Goal: Task Accomplishment & Management: Use online tool/utility

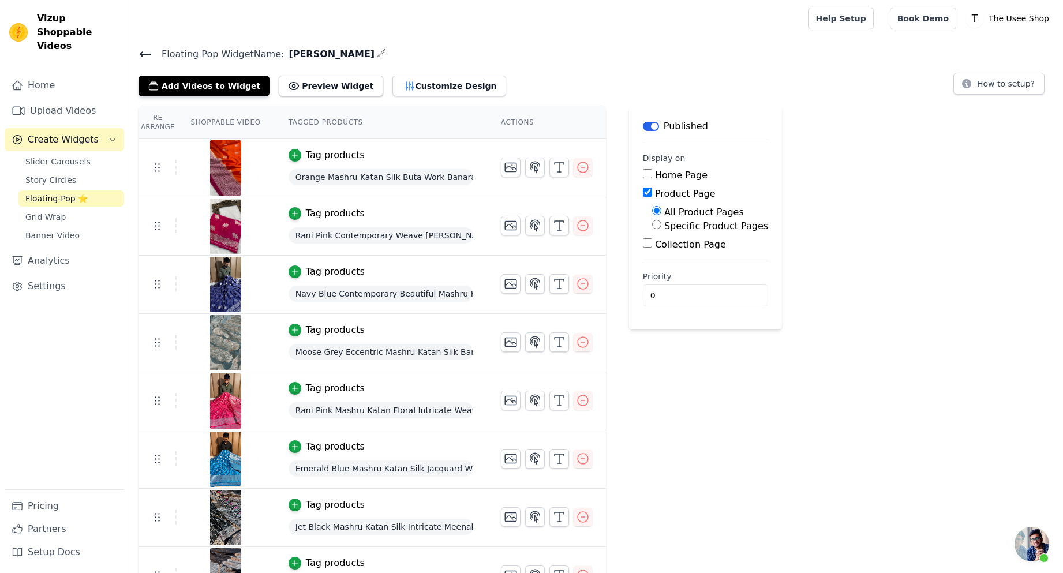
scroll to position [283, 0]
click at [139, 59] on icon at bounding box center [145, 54] width 14 height 14
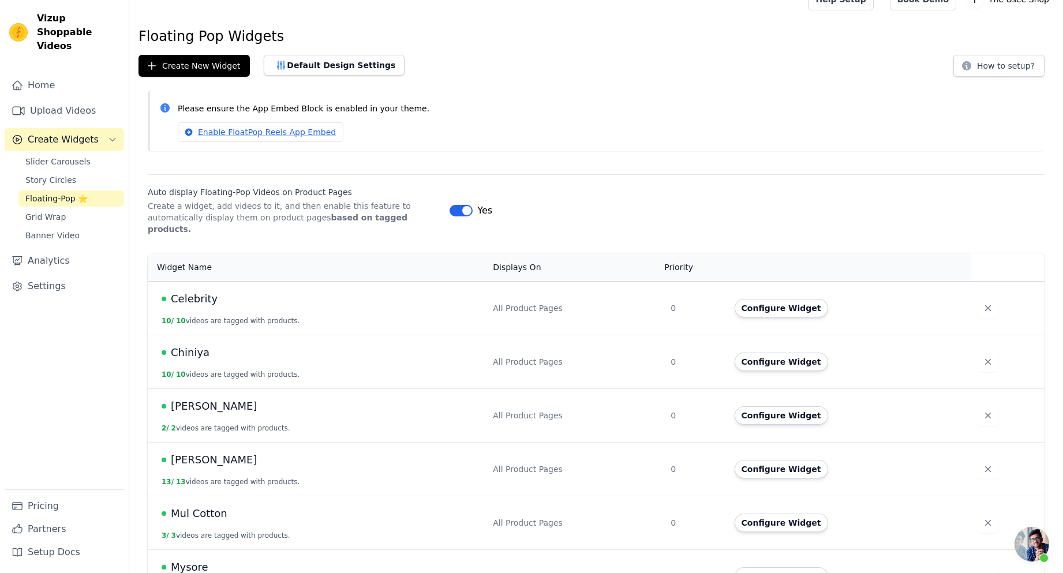
scroll to position [18, 0]
click at [202, 67] on button "Create New Widget" at bounding box center [193, 67] width 111 height 22
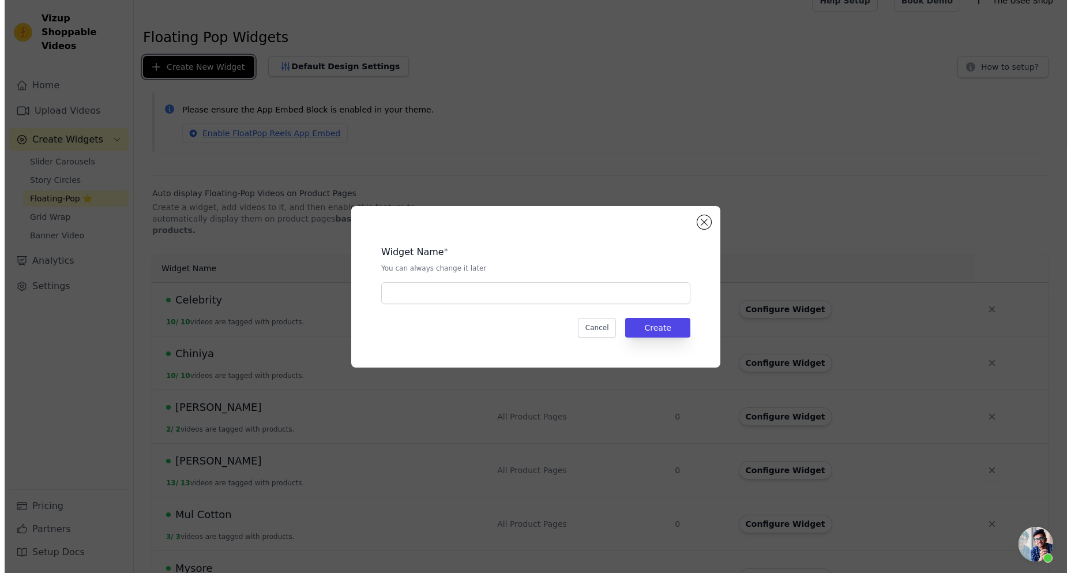
scroll to position [0, 0]
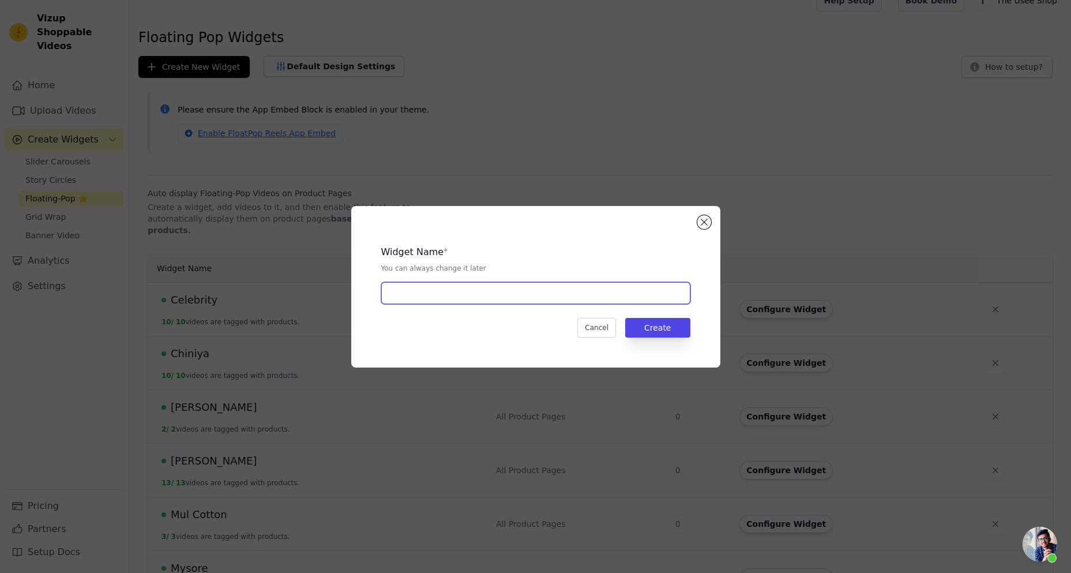
click at [443, 301] on input "text" at bounding box center [535, 293] width 309 height 22
type input "Warm"
click at [661, 330] on button "Create" at bounding box center [657, 328] width 65 height 20
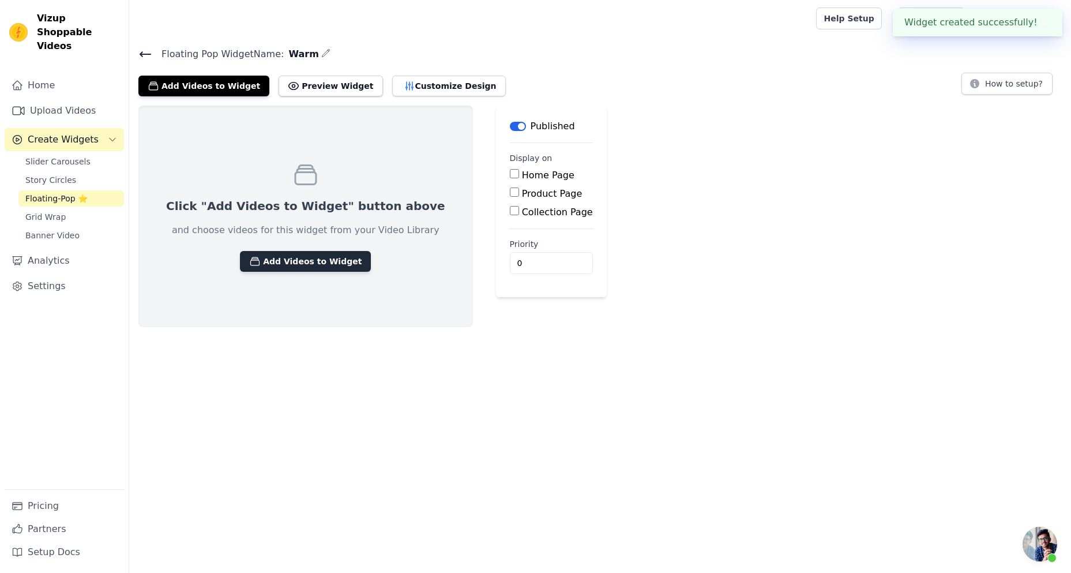
click at [310, 261] on button "Add Videos to Widget" at bounding box center [305, 261] width 131 height 21
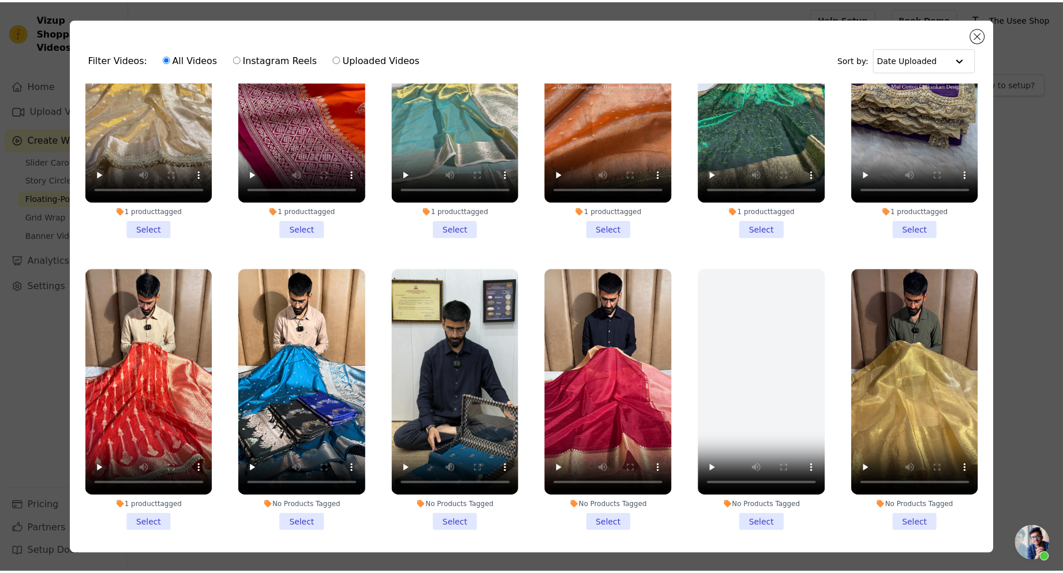
scroll to position [231, 0]
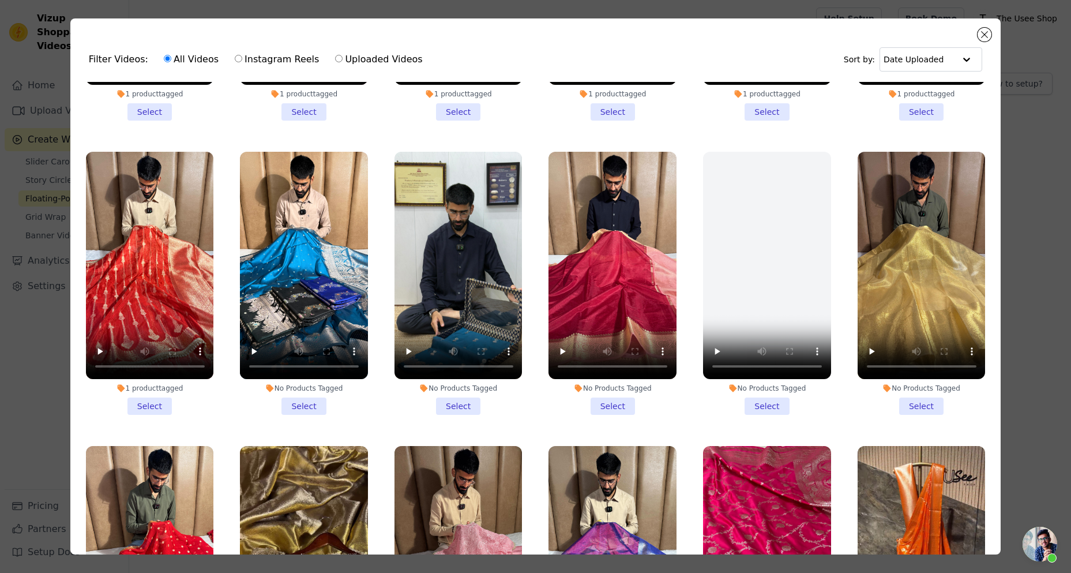
click at [608, 393] on li "No Products Tagged Select" at bounding box center [613, 283] width 128 height 263
click at [0, 0] on input "No Products Tagged Select" at bounding box center [0, 0] width 0 height 0
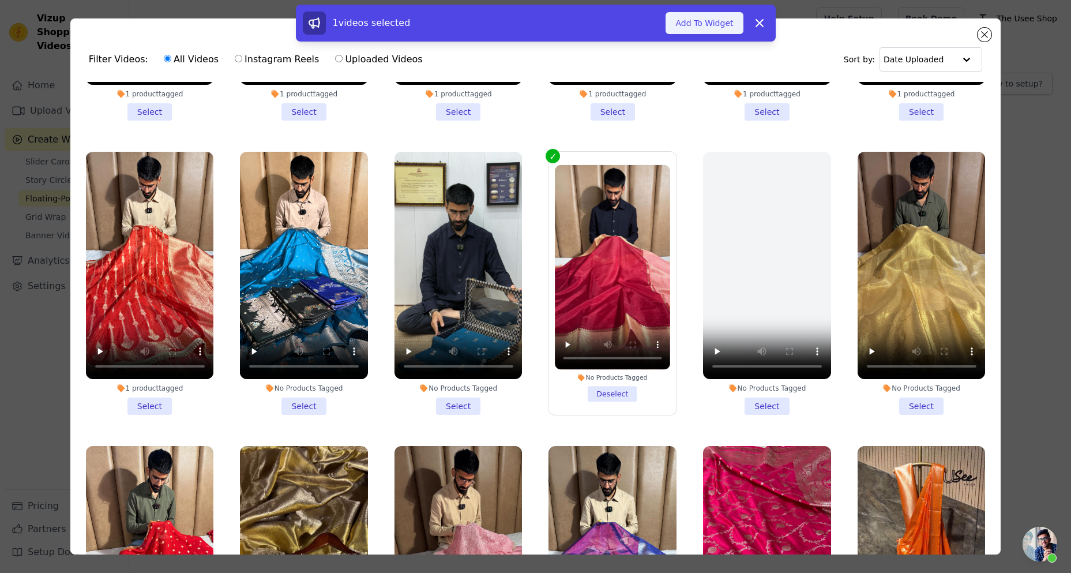
click at [698, 32] on button "Add To Widget" at bounding box center [704, 23] width 77 height 22
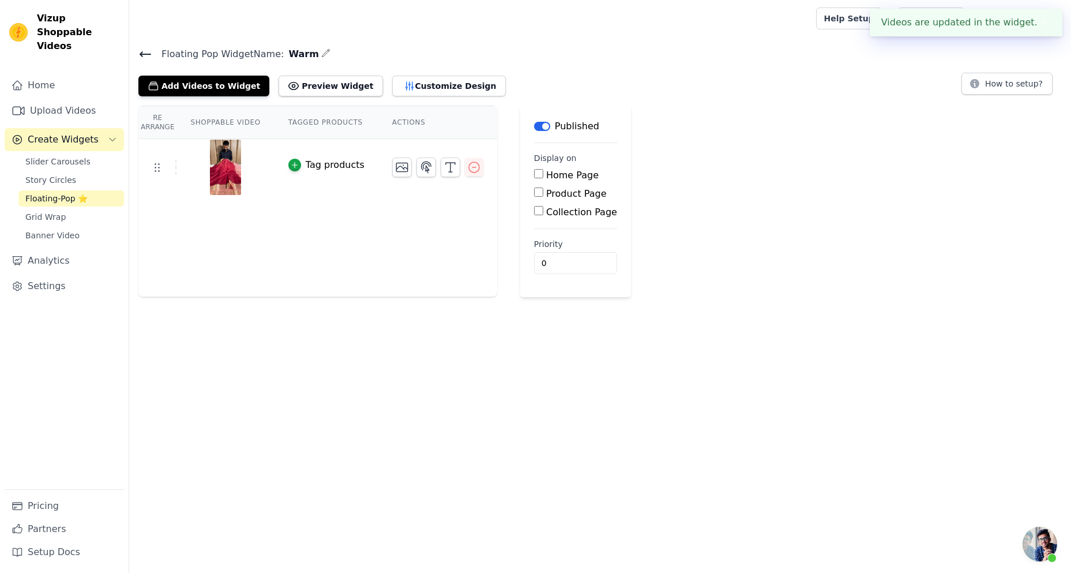
click at [343, 170] on div "Tag products" at bounding box center [335, 165] width 59 height 14
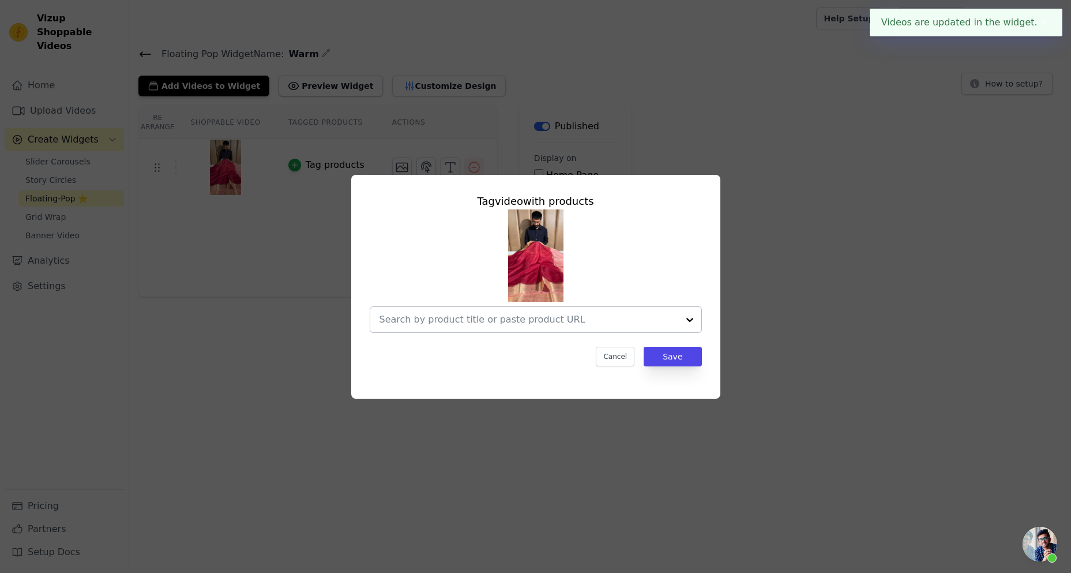
click at [472, 317] on input "text" at bounding box center [529, 320] width 299 height 14
paste input "Light Maroon Warm Silk Banarasi Saree"
type input "Light Maroon Warm Silk Banarasi Saree"
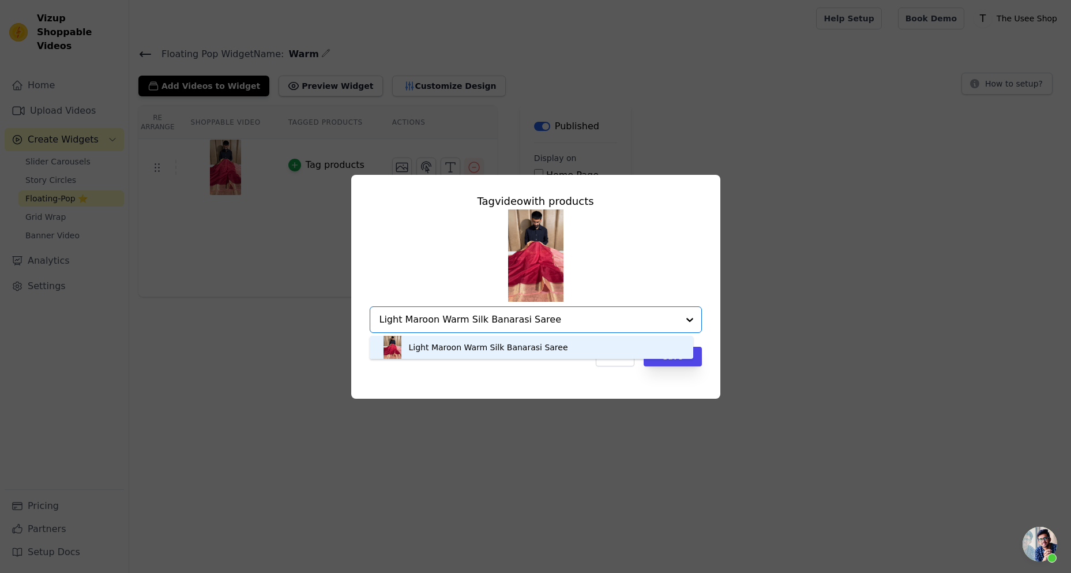
click at [513, 345] on div "Light Maroon Warm Silk Banarasi Saree" at bounding box center [488, 348] width 159 height 12
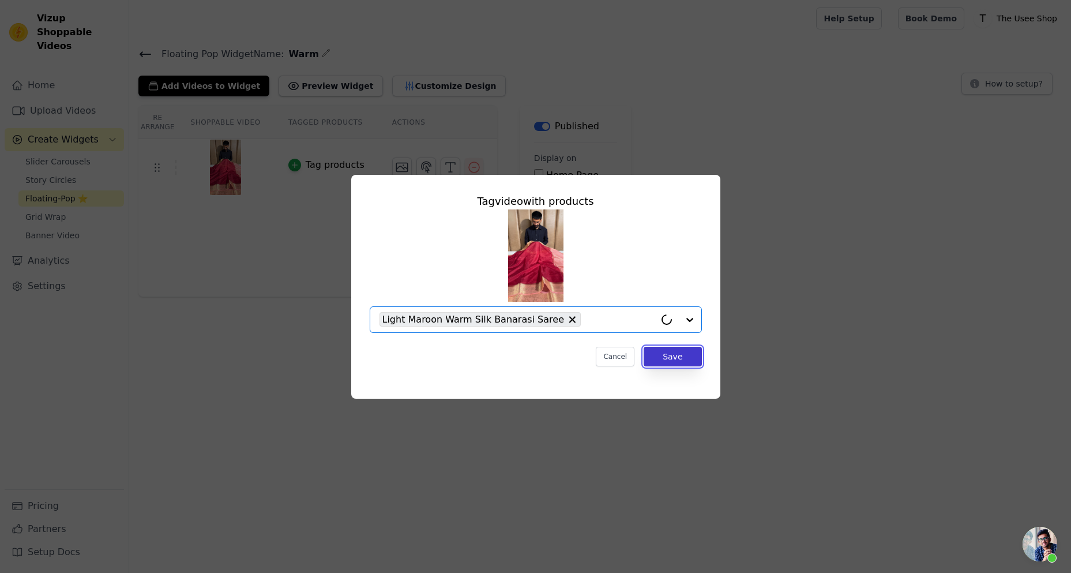
click at [663, 352] on button "Save" at bounding box center [673, 357] width 58 height 20
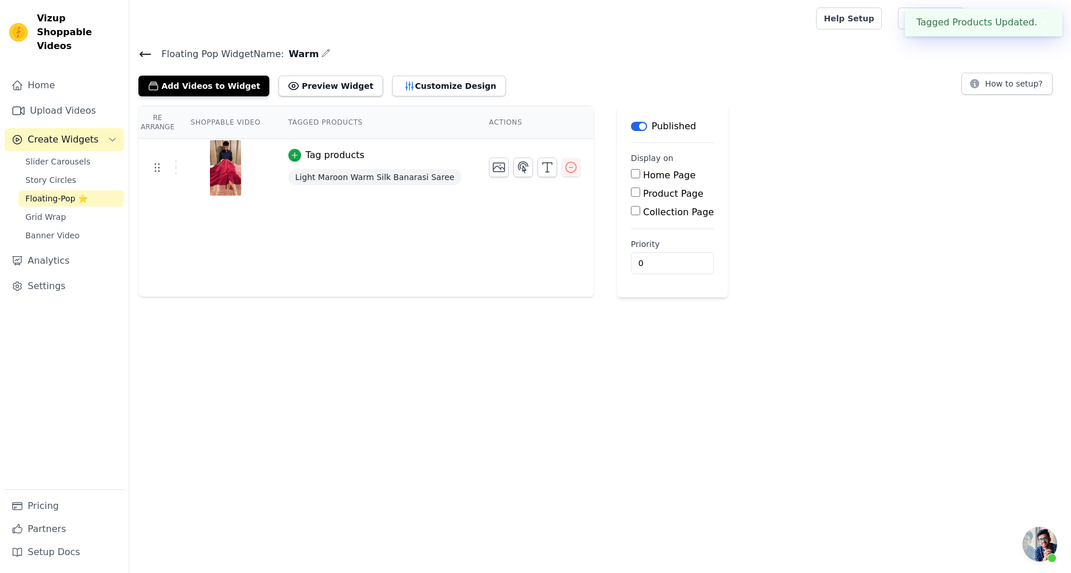
click at [643, 194] on label "Product Page" at bounding box center [673, 193] width 61 height 11
click at [631, 194] on input "Product Page" at bounding box center [635, 192] width 9 height 9
checkbox input "true"
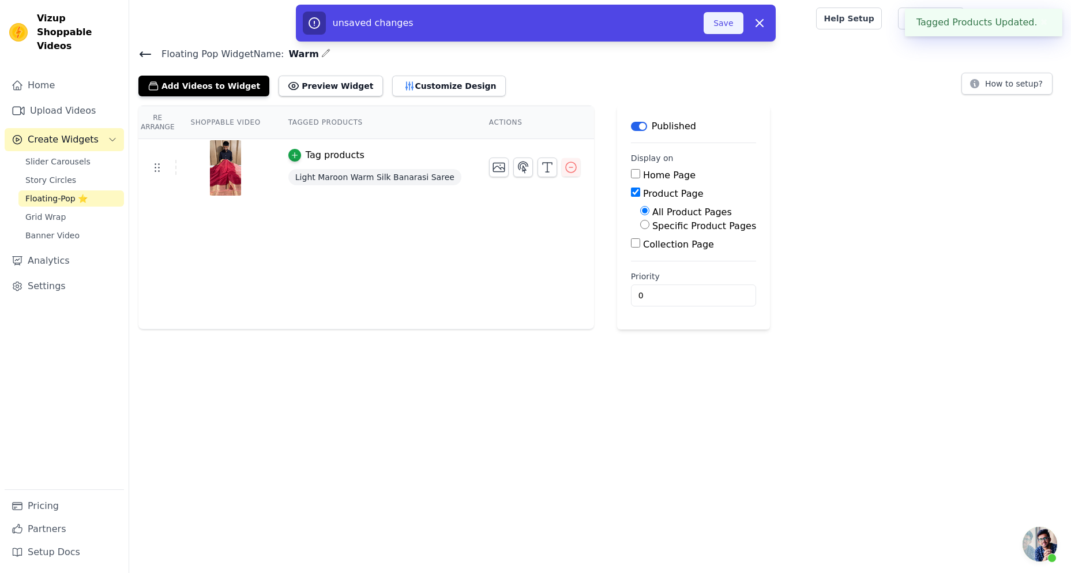
click at [722, 27] on button "Save" at bounding box center [723, 23] width 39 height 22
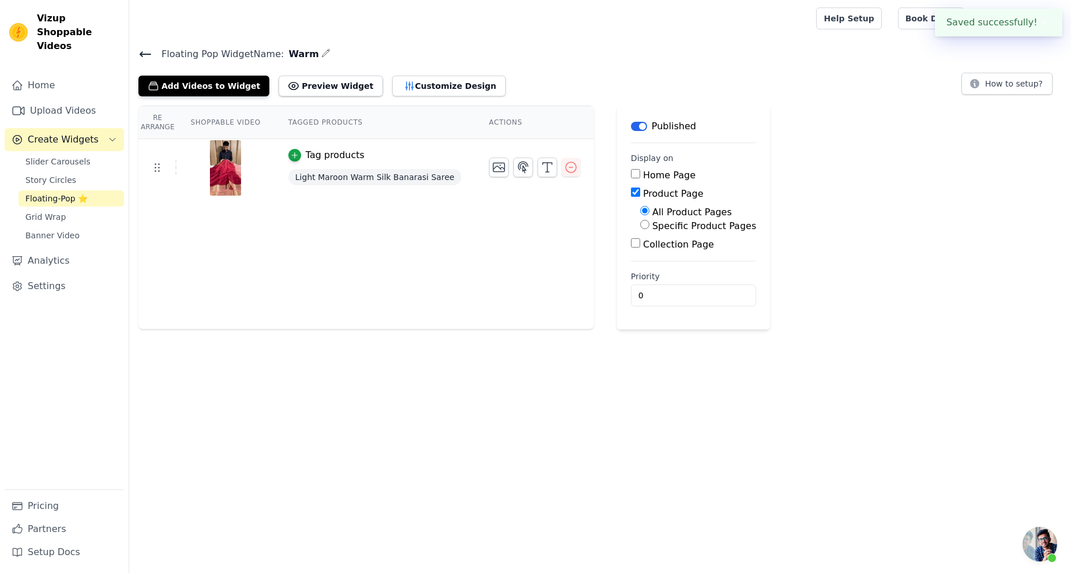
click at [653, 221] on label "Specific Product Pages" at bounding box center [705, 225] width 104 height 11
click at [650, 221] on input "Specific Product Pages" at bounding box center [644, 224] width 9 height 9
radio input "true"
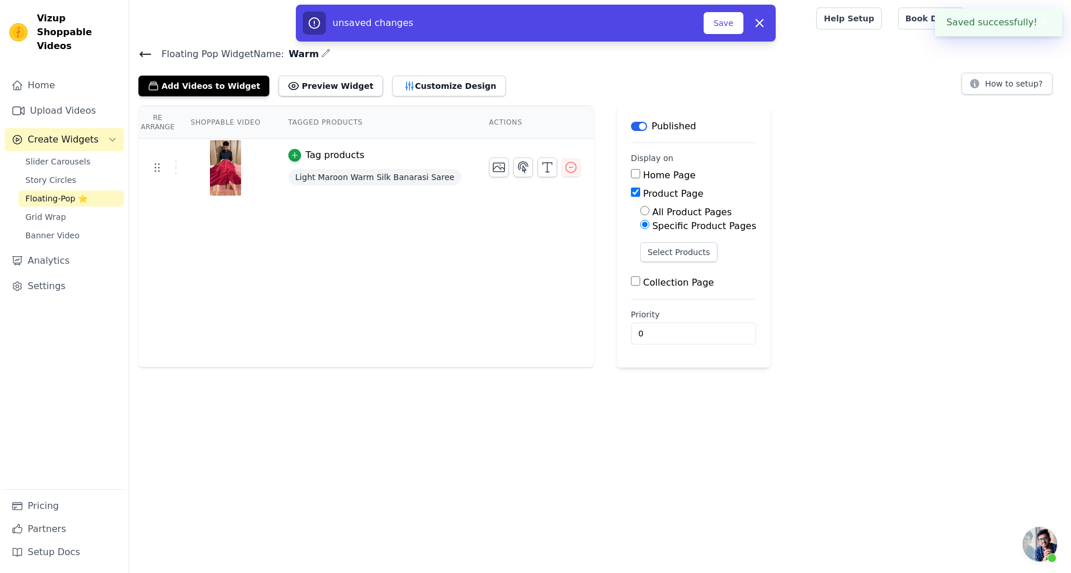
click at [650, 270] on div "Select Products" at bounding box center [698, 256] width 116 height 29
click at [655, 249] on button "Select Products" at bounding box center [678, 252] width 77 height 20
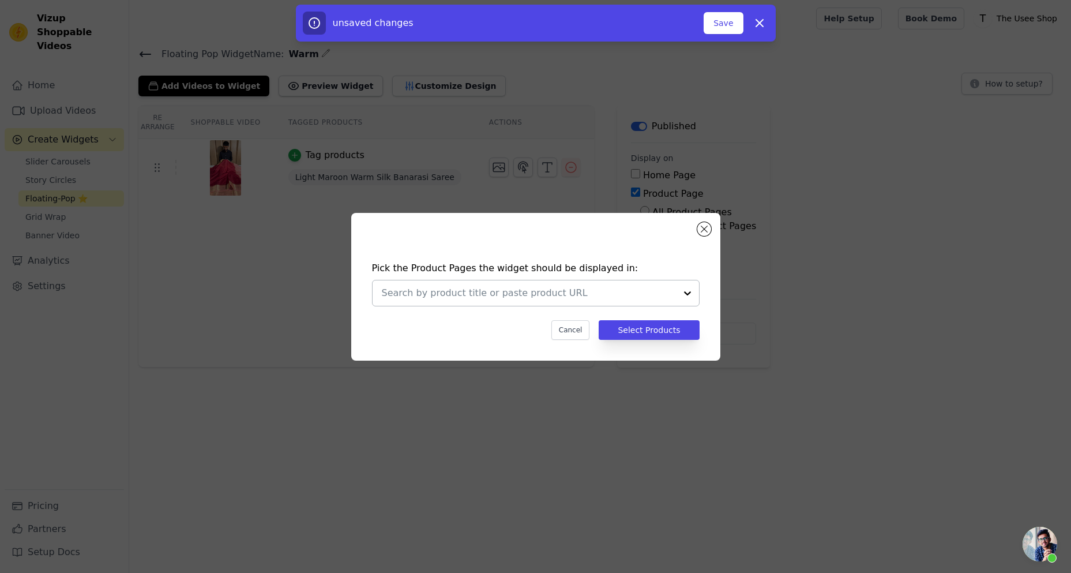
click at [561, 289] on input "text" at bounding box center [529, 293] width 294 height 14
click at [703, 219] on div "Pick the Product Pages the widget should be displayed in: Cancel Select Products" at bounding box center [535, 287] width 369 height 148
click at [698, 205] on div "Pick the Product Pages the widget should be displayed in: Cancel Select Products" at bounding box center [535, 286] width 1034 height 185
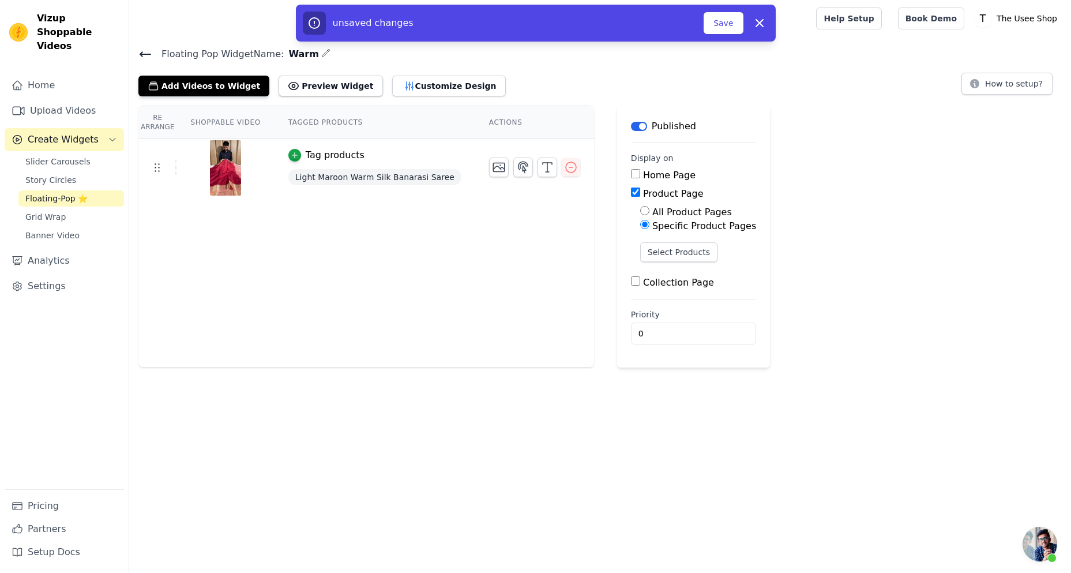
click at [654, 214] on label "All Product Pages" at bounding box center [693, 212] width 80 height 11
click at [650, 214] on input "All Product Pages" at bounding box center [644, 210] width 9 height 9
radio input "true"
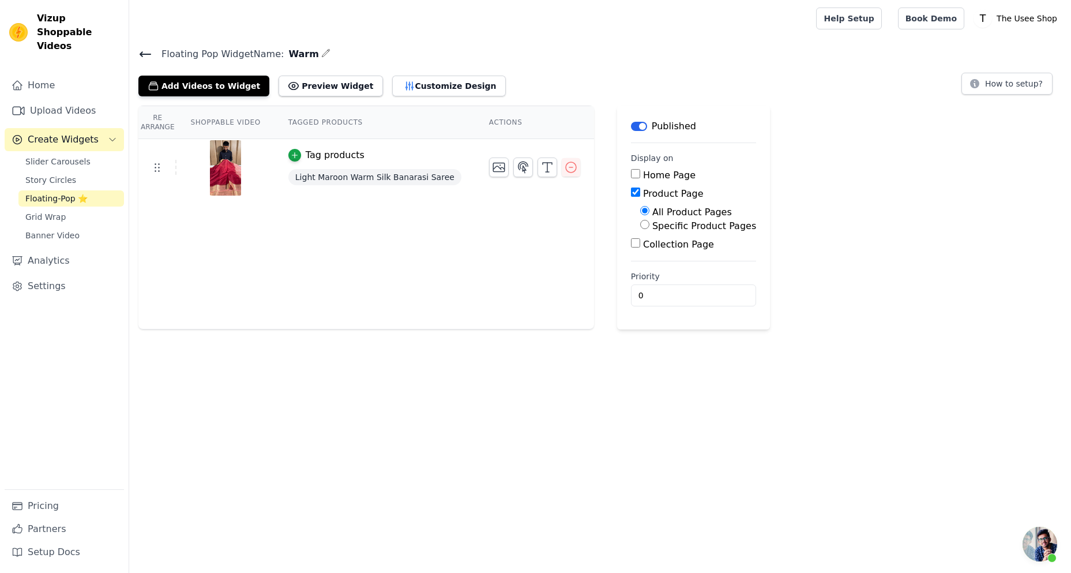
click at [143, 59] on icon at bounding box center [145, 54] width 14 height 14
